Goal: Find specific page/section: Find specific page/section

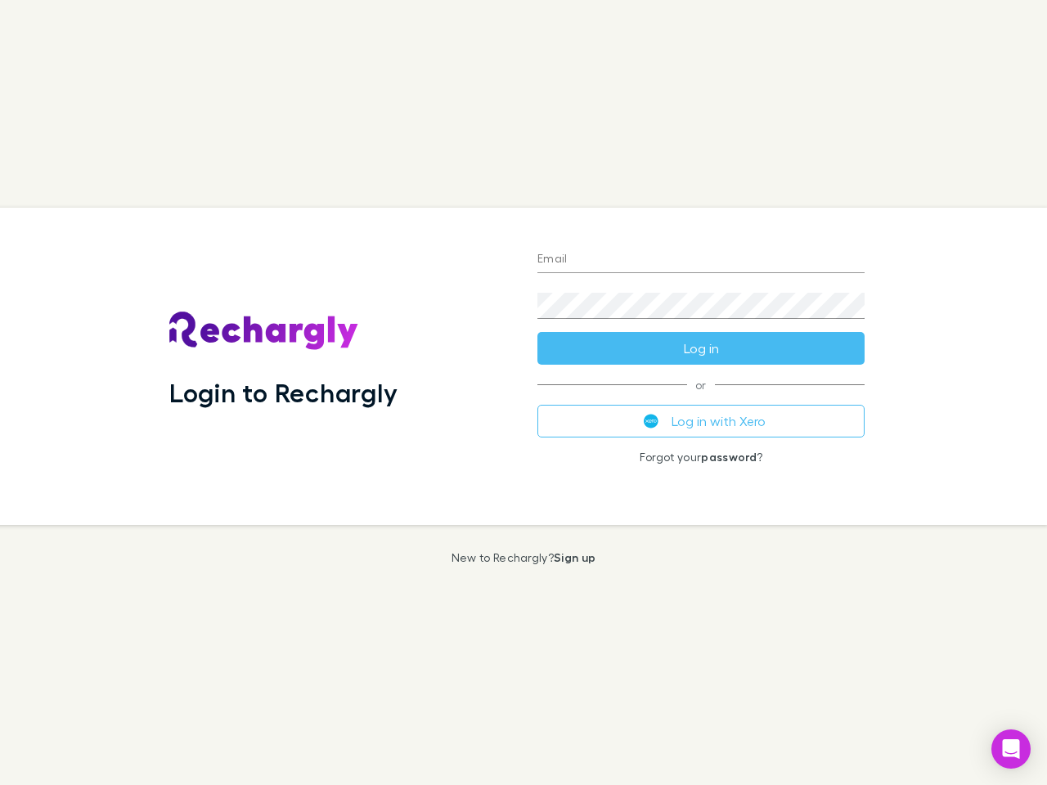
click at [523, 392] on div "Login to Rechargly" at bounding box center [340, 366] width 368 height 317
click at [701, 260] on input "Email" at bounding box center [700, 260] width 327 height 26
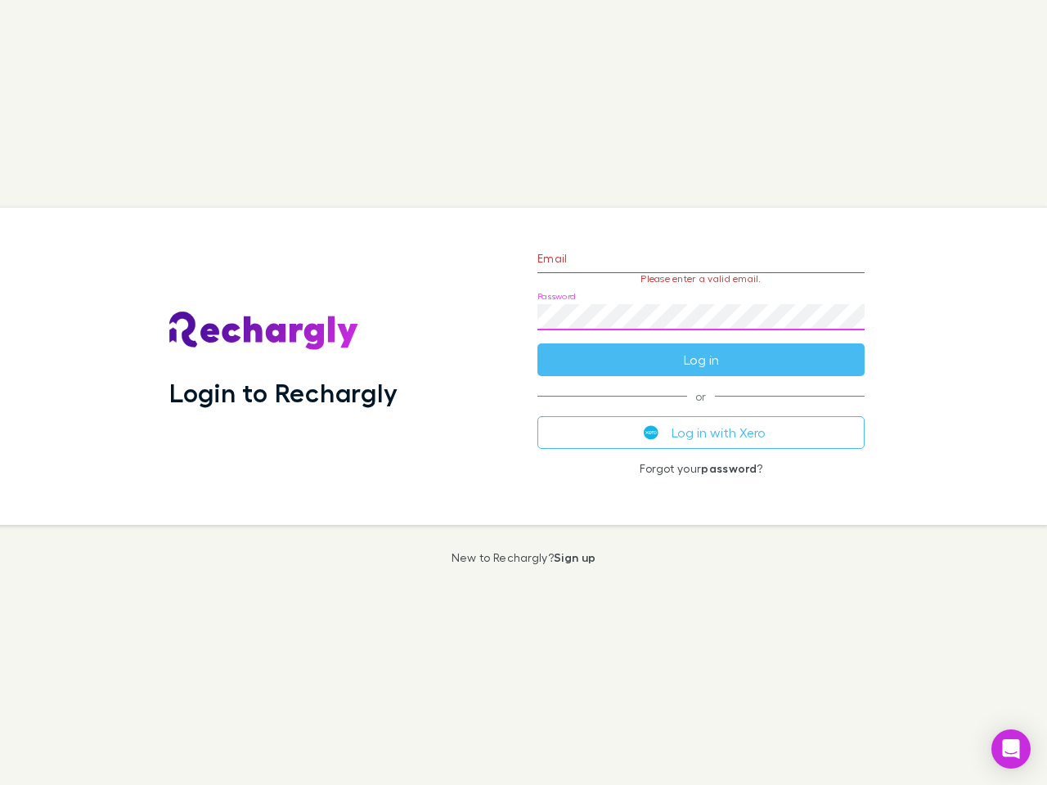
click at [701, 348] on form "Email Please enter a valid email. Password Log in" at bounding box center [700, 305] width 327 height 142
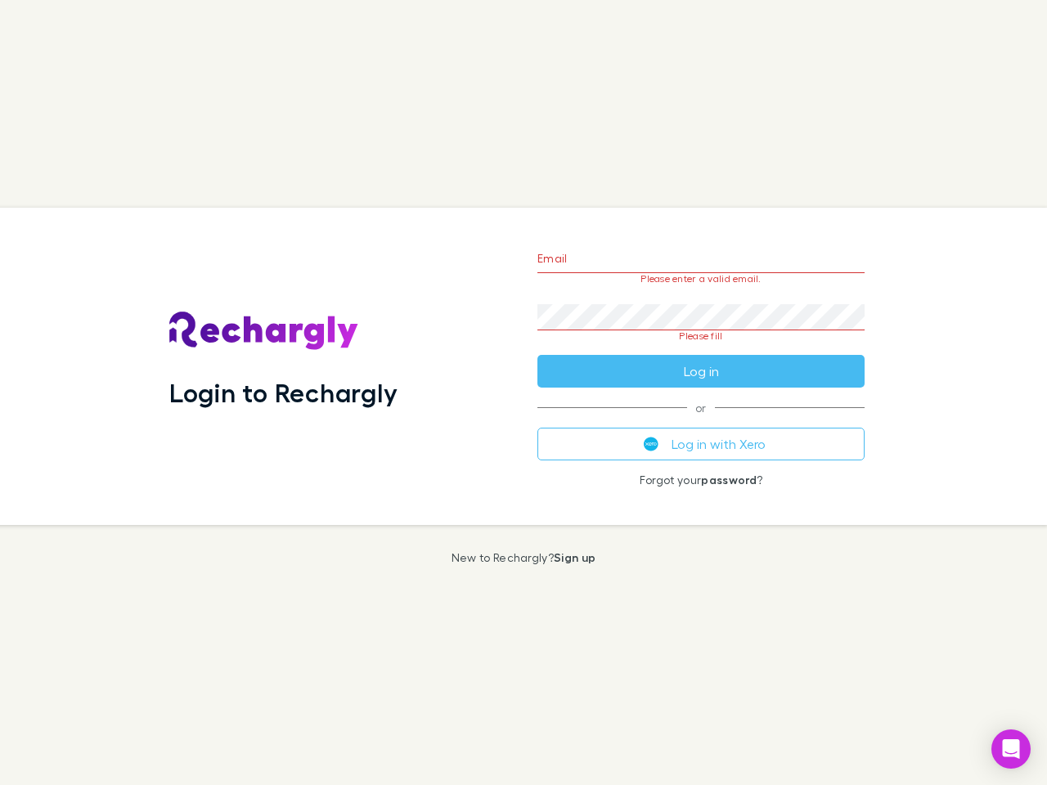
click at [701, 421] on div "Email Please enter a valid email. Password Please fill Log in or Log in with Xe…" at bounding box center [700, 366] width 353 height 317
click at [1011, 749] on icon "Open Intercom Messenger" at bounding box center [1010, 749] width 17 height 20
